Goal: Task Accomplishment & Management: Manage account settings

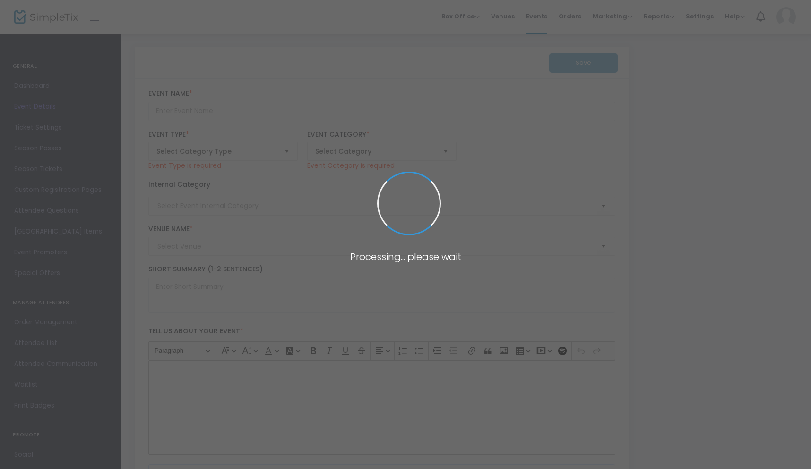
type input "Sitka Submersion"
type textarea "Dive into the depths at SUBMERSION: [PERSON_NAME]’s underwater-themed EDM conce…"
checkbox input "true"
type input "Buy Tickets"
type input "Rave"
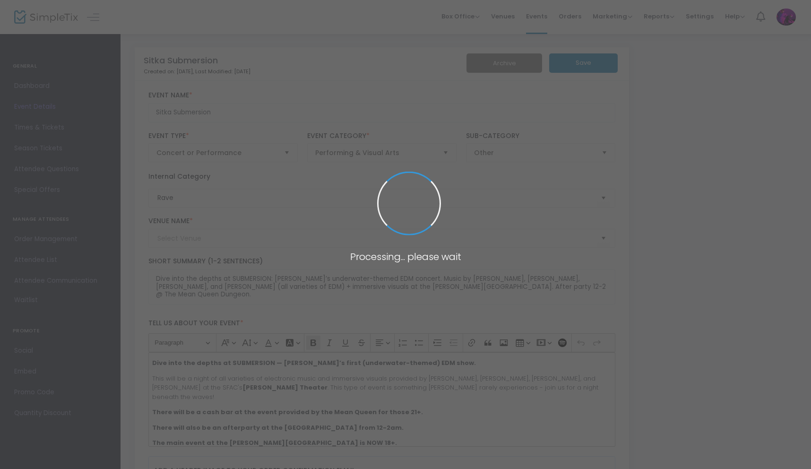
type input "[PERSON_NAME] Theater"
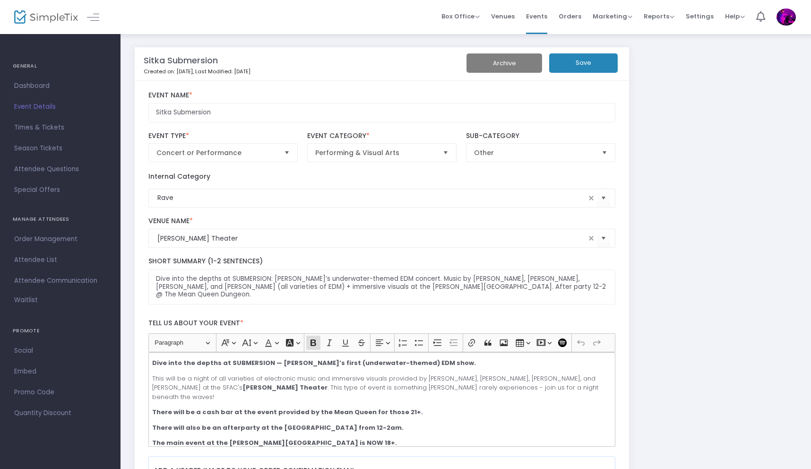
click at [784, 14] on img at bounding box center [785, 17] width 19 height 17
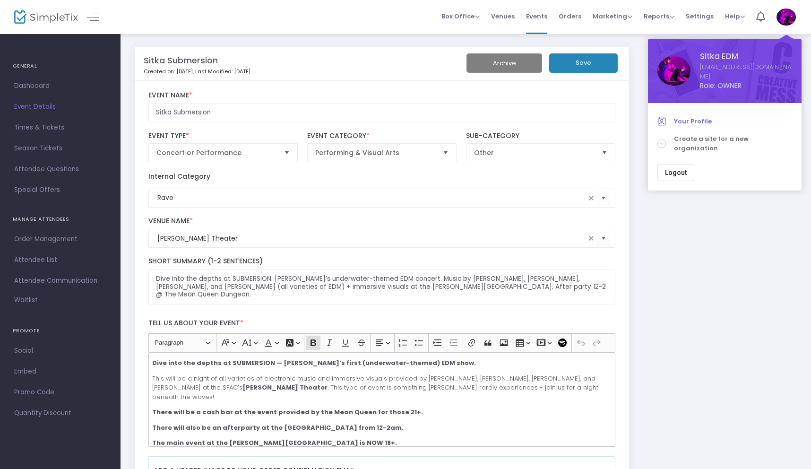
click at [690, 117] on span "Your Profile" at bounding box center [733, 121] width 118 height 9
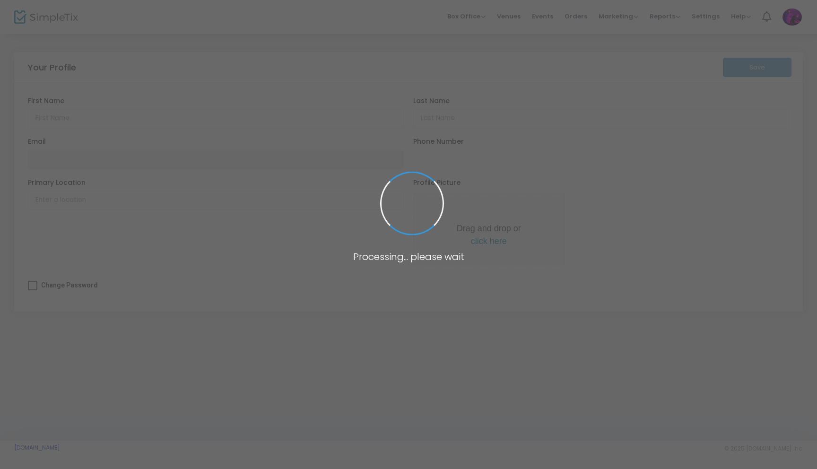
type input "Sitka"
type input "EDM"
type input "[EMAIL_ADDRESS][DOMAIN_NAME]"
type input "Sitka, [GEOGRAPHIC_DATA]"
